Goal: Information Seeking & Learning: Find specific fact

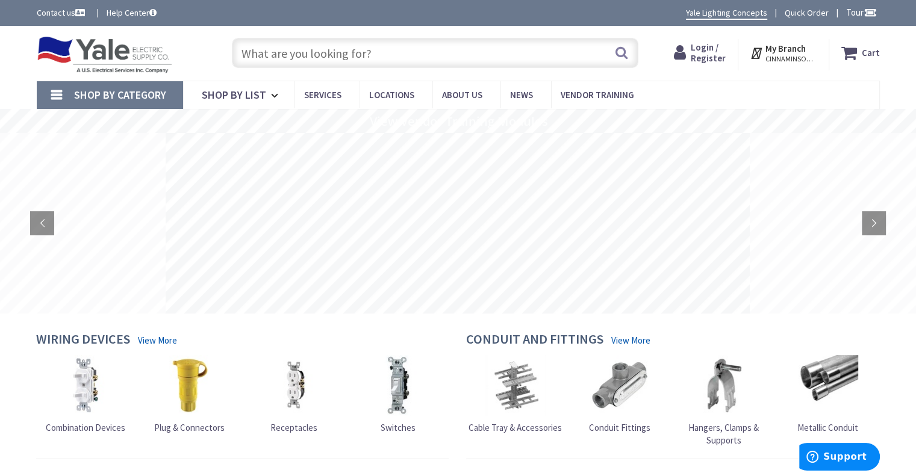
click at [691, 52] on icon at bounding box center [682, 53] width 17 height 22
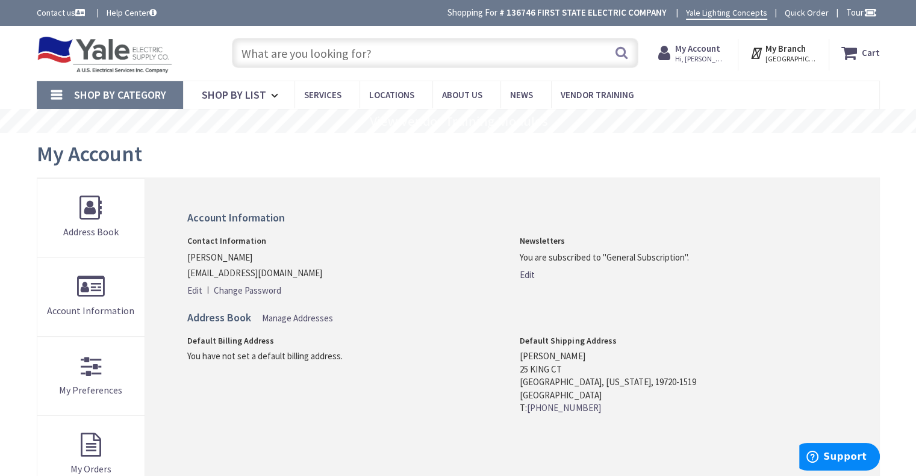
click at [294, 52] on input "text" at bounding box center [435, 53] width 406 height 30
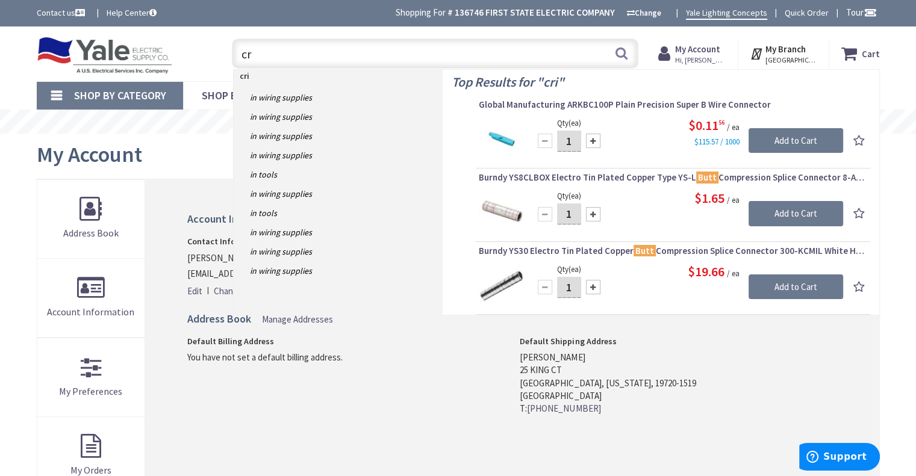
type input "c"
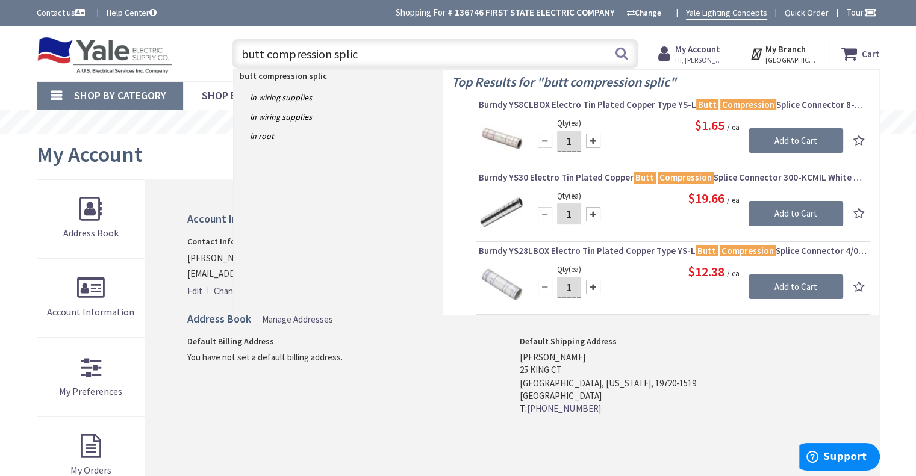
type input "butt compression splice"
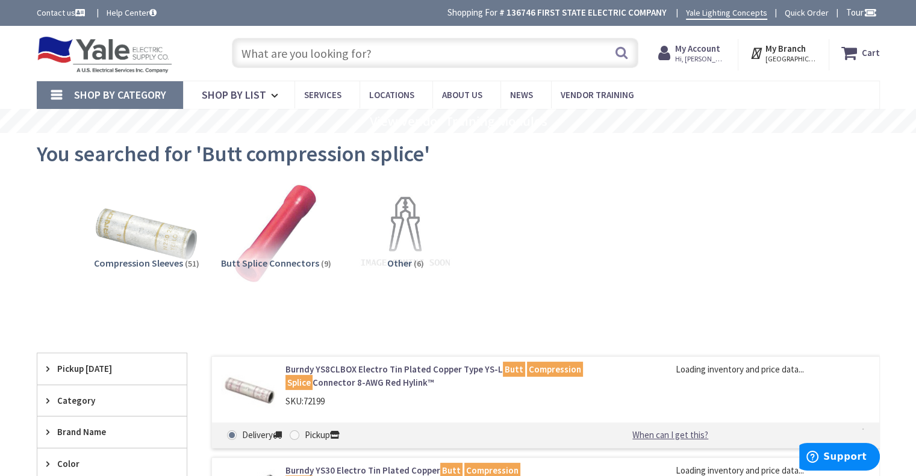
click at [132, 237] on img at bounding box center [146, 232] width 109 height 109
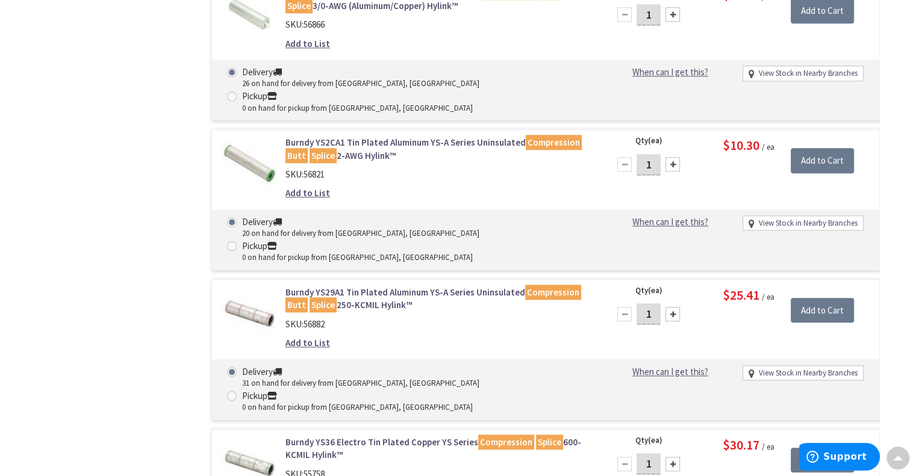
scroll to position [1182, 0]
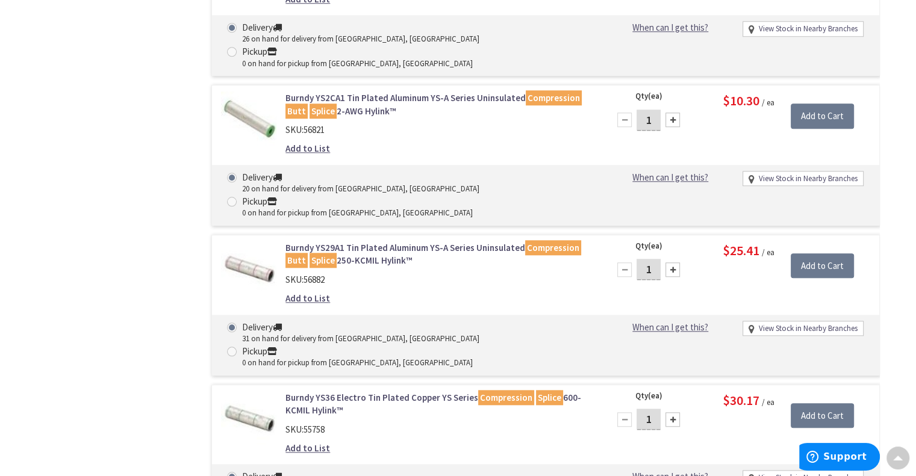
click at [373, 391] on link "Burndy YS36 Electro Tin Plated Copper YS Series Compression Splice 600-KCMIL Hy…" at bounding box center [438, 404] width 306 height 26
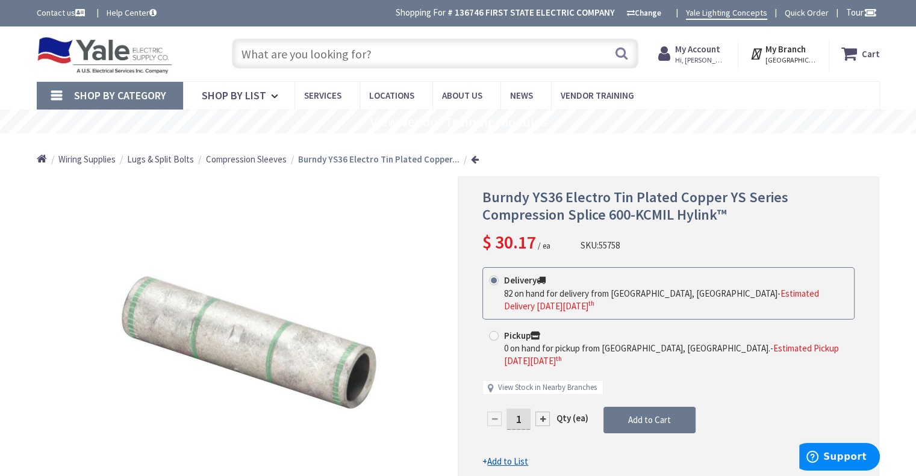
click at [248, 57] on input "text" at bounding box center [435, 54] width 406 height 30
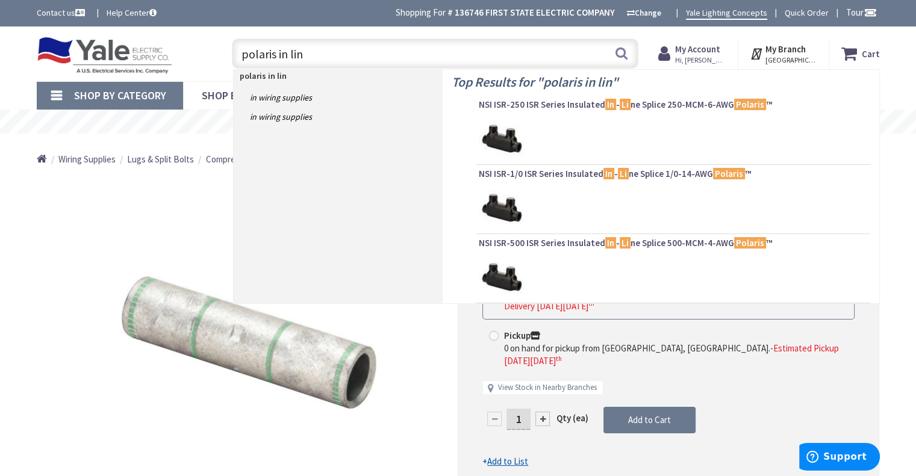
type input "polaris in line"
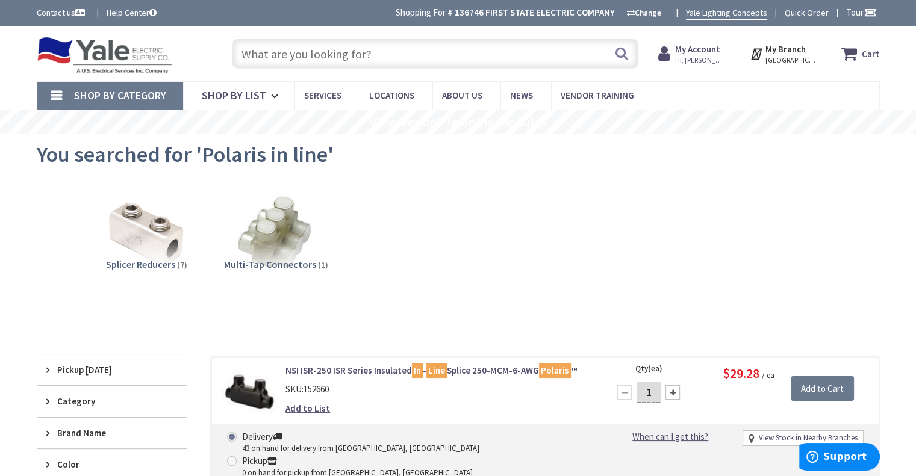
click at [299, 50] on input "text" at bounding box center [435, 54] width 406 height 30
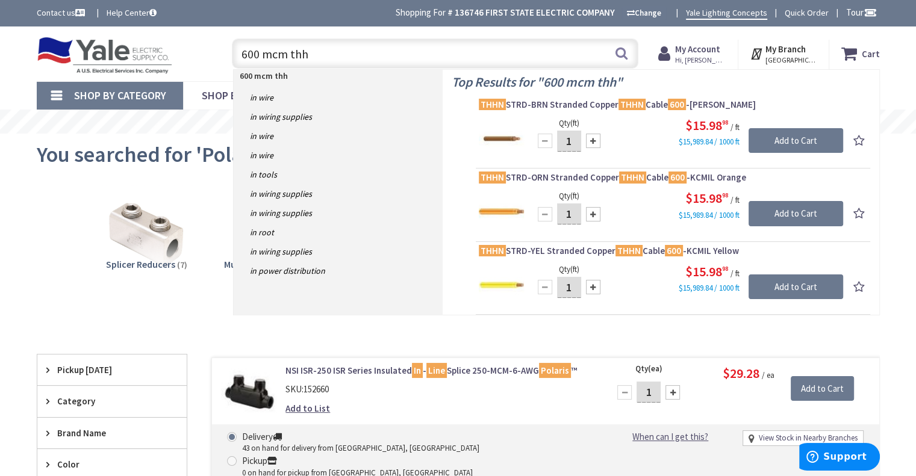
type input "600 mcm thhn"
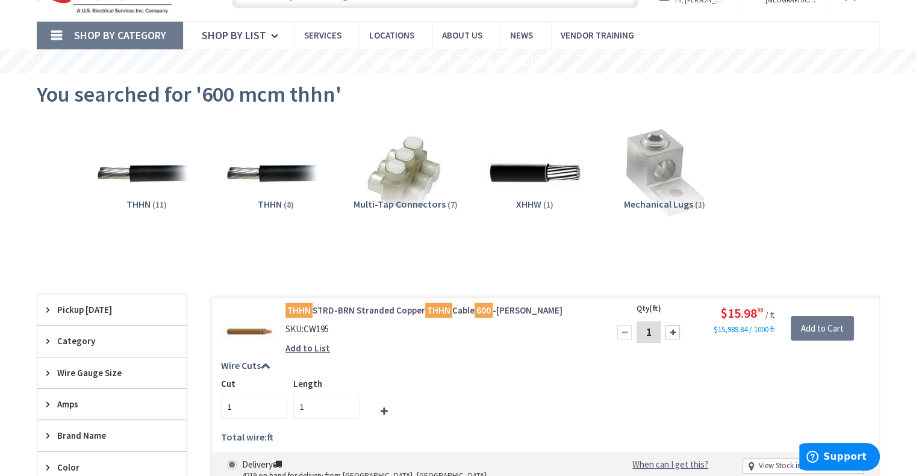
scroll to position [63, 0]
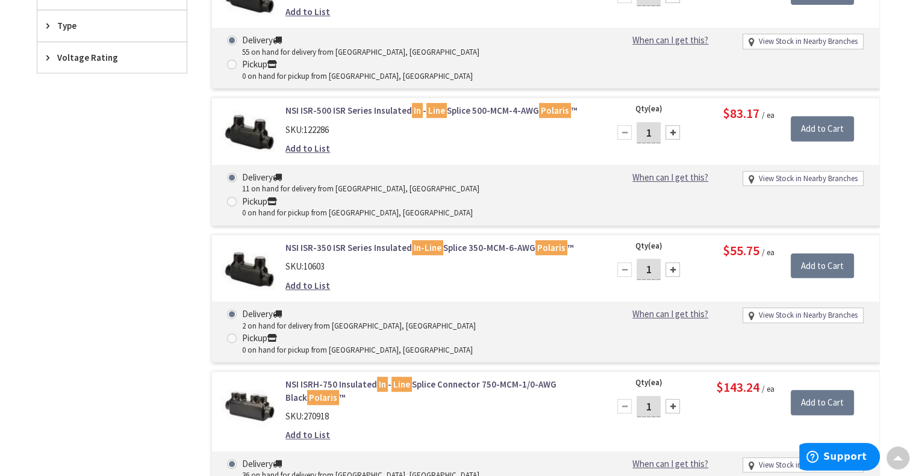
scroll to position [530, 0]
